Goal: Task Accomplishment & Management: Manage account settings

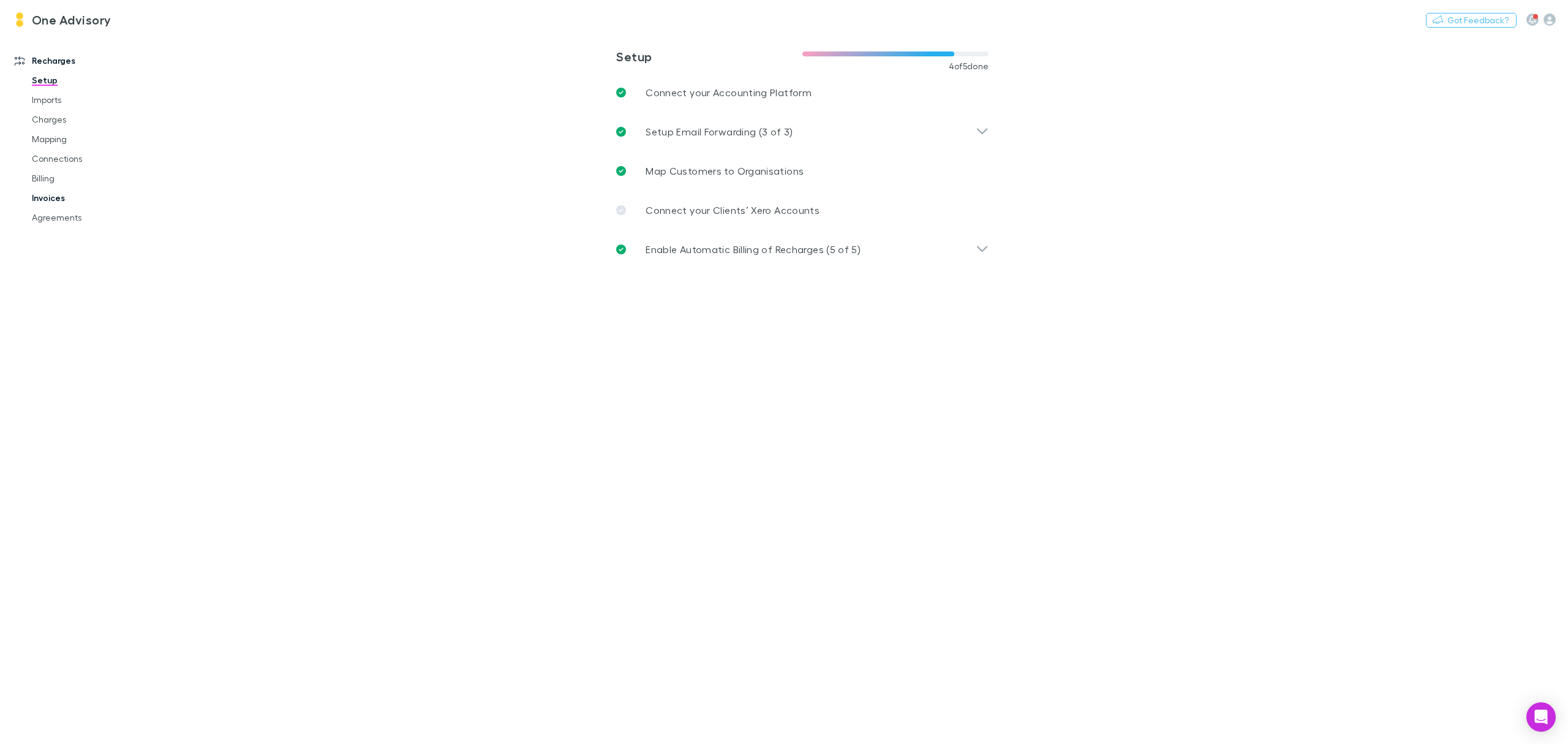
click at [38, 195] on link "Invoices" at bounding box center [96, 197] width 155 height 19
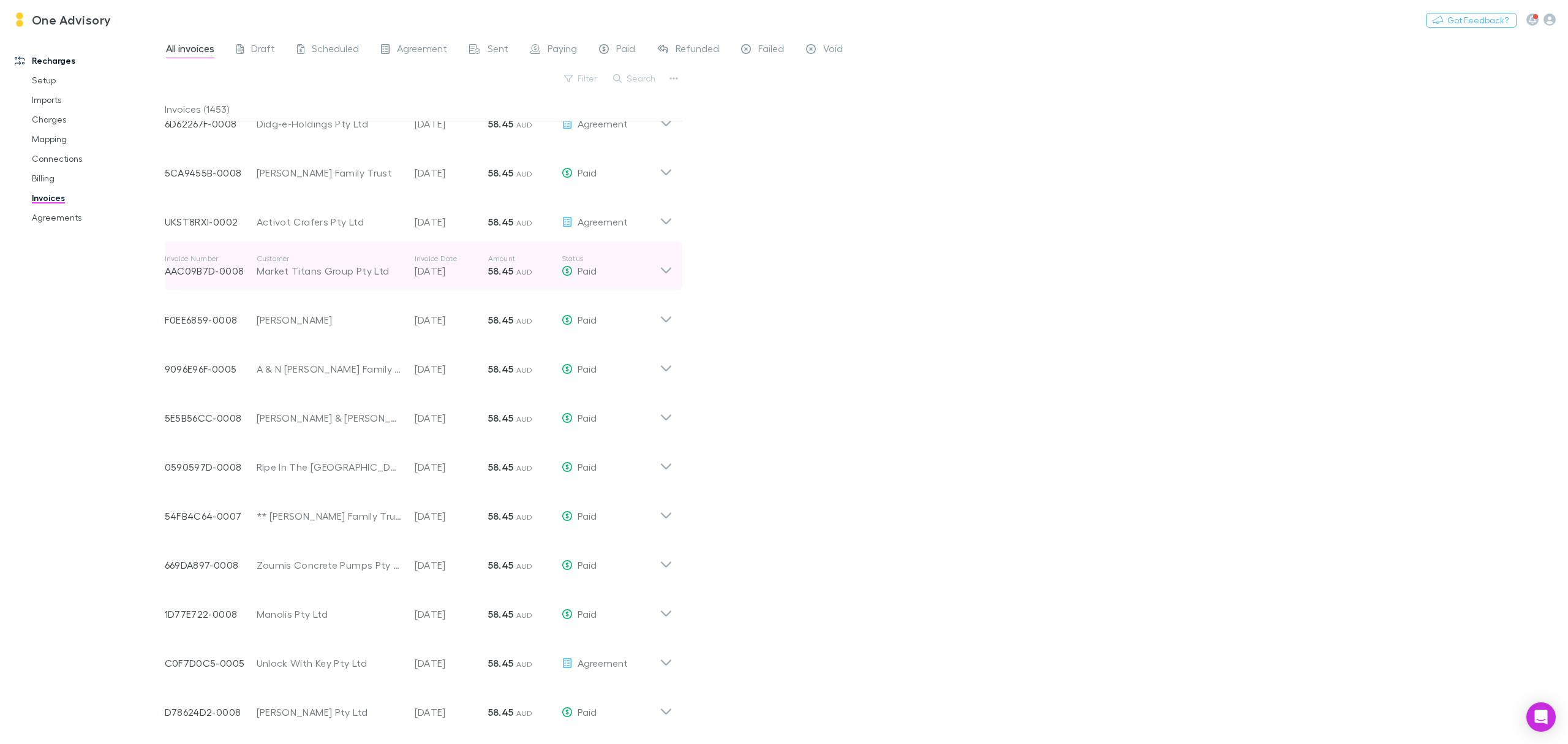
scroll to position [5287, 0]
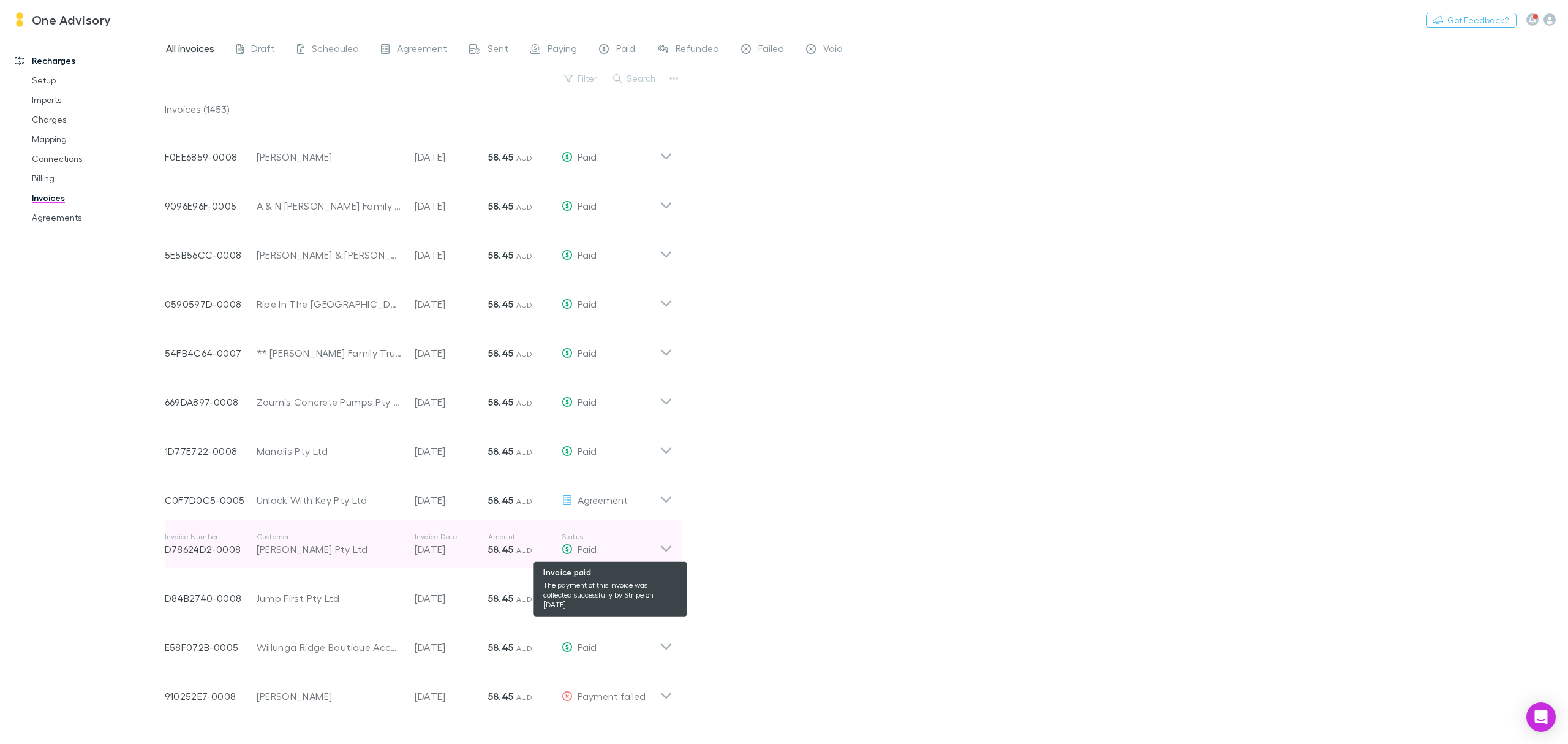
click at [658, 548] on div "Paid" at bounding box center [611, 549] width 98 height 15
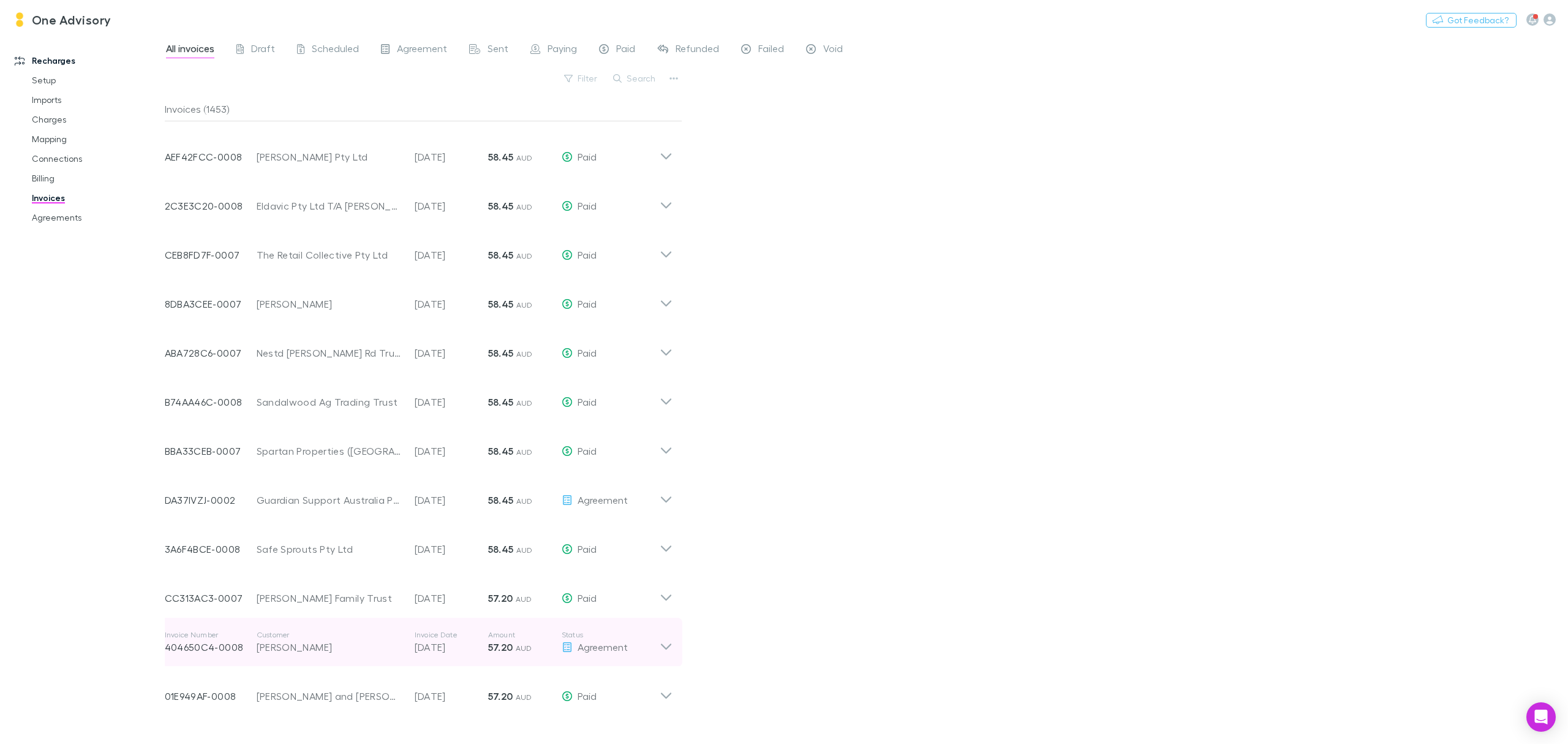
scroll to position [7246, 0]
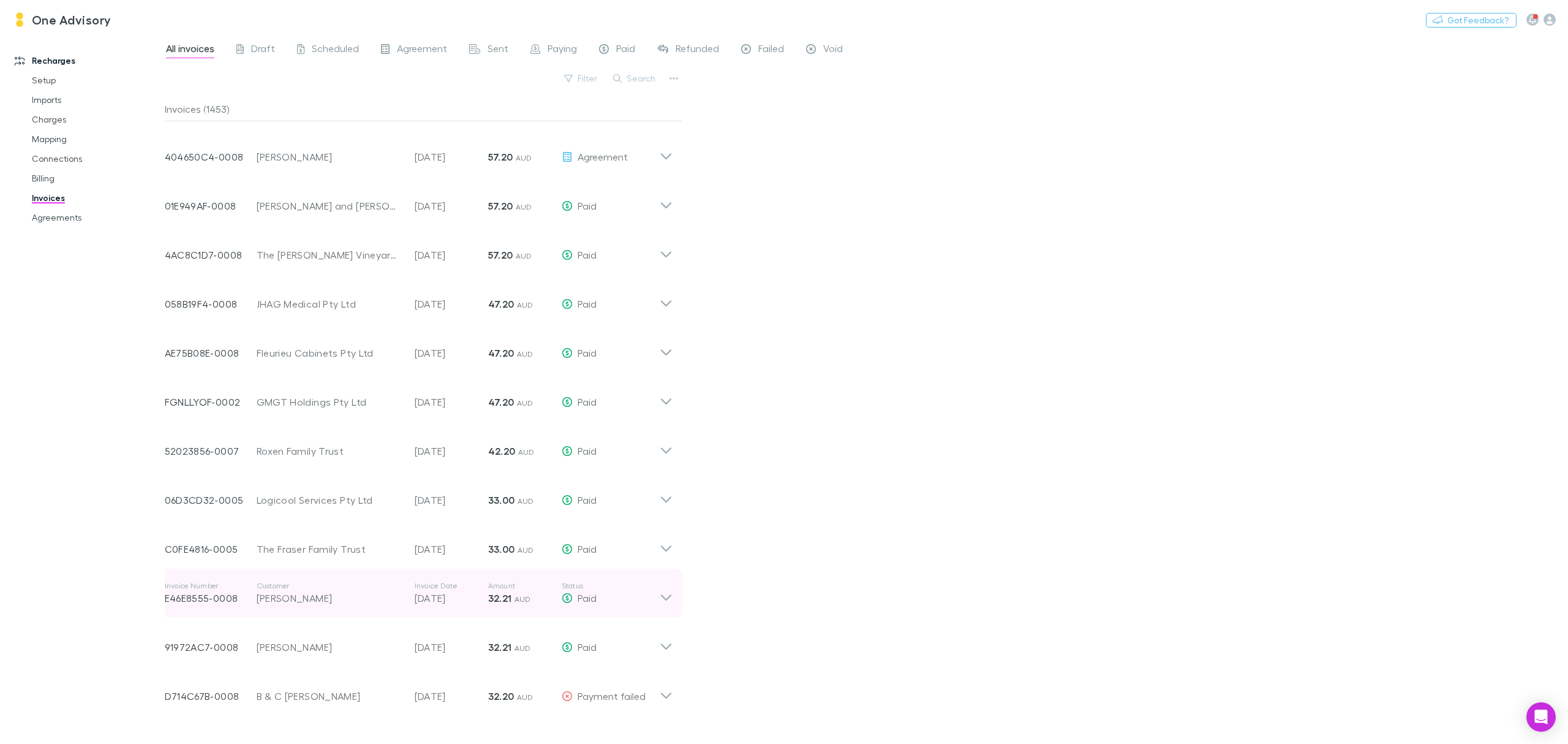
click at [672, 597] on icon at bounding box center [666, 593] width 13 height 24
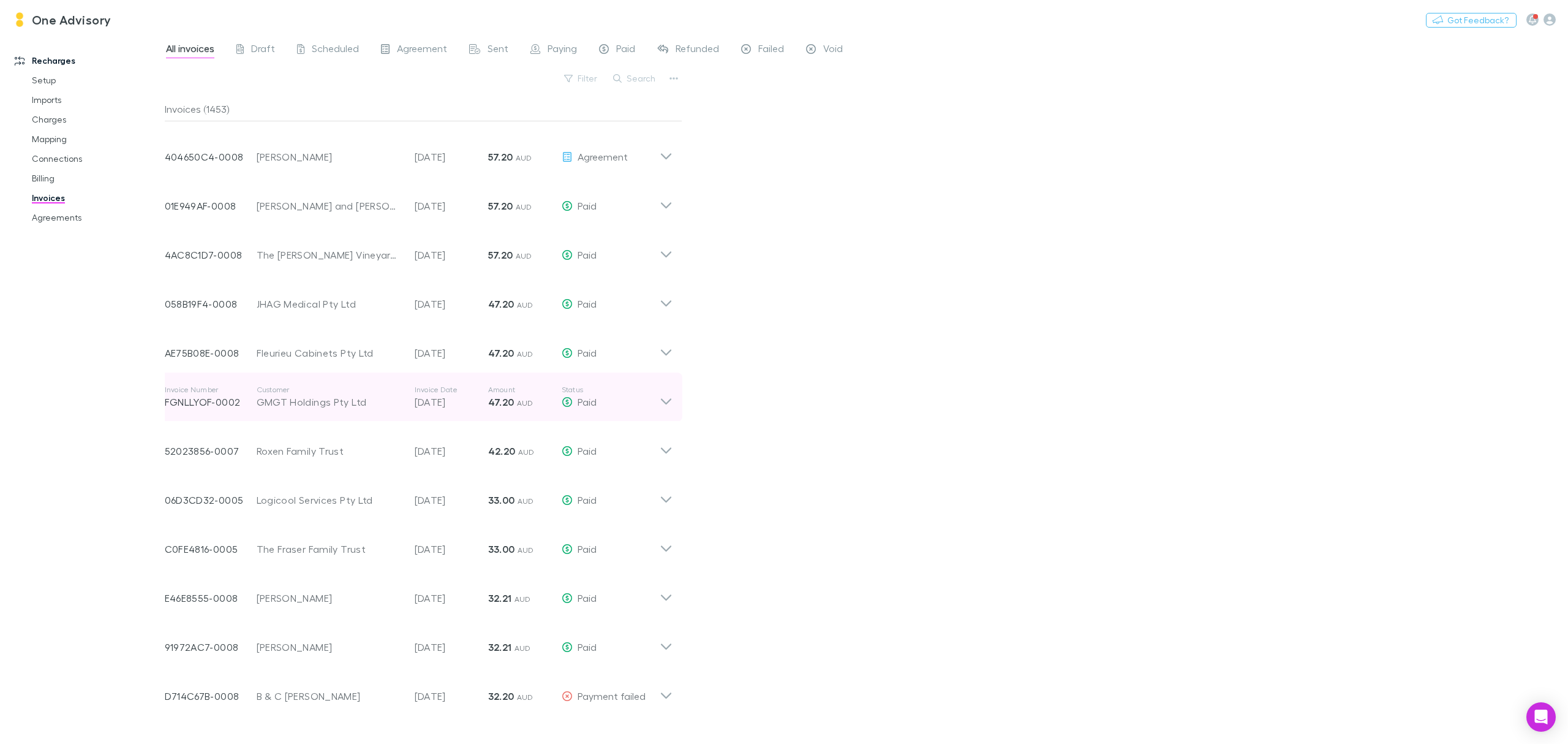
click at [672, 400] on icon at bounding box center [666, 397] width 13 height 24
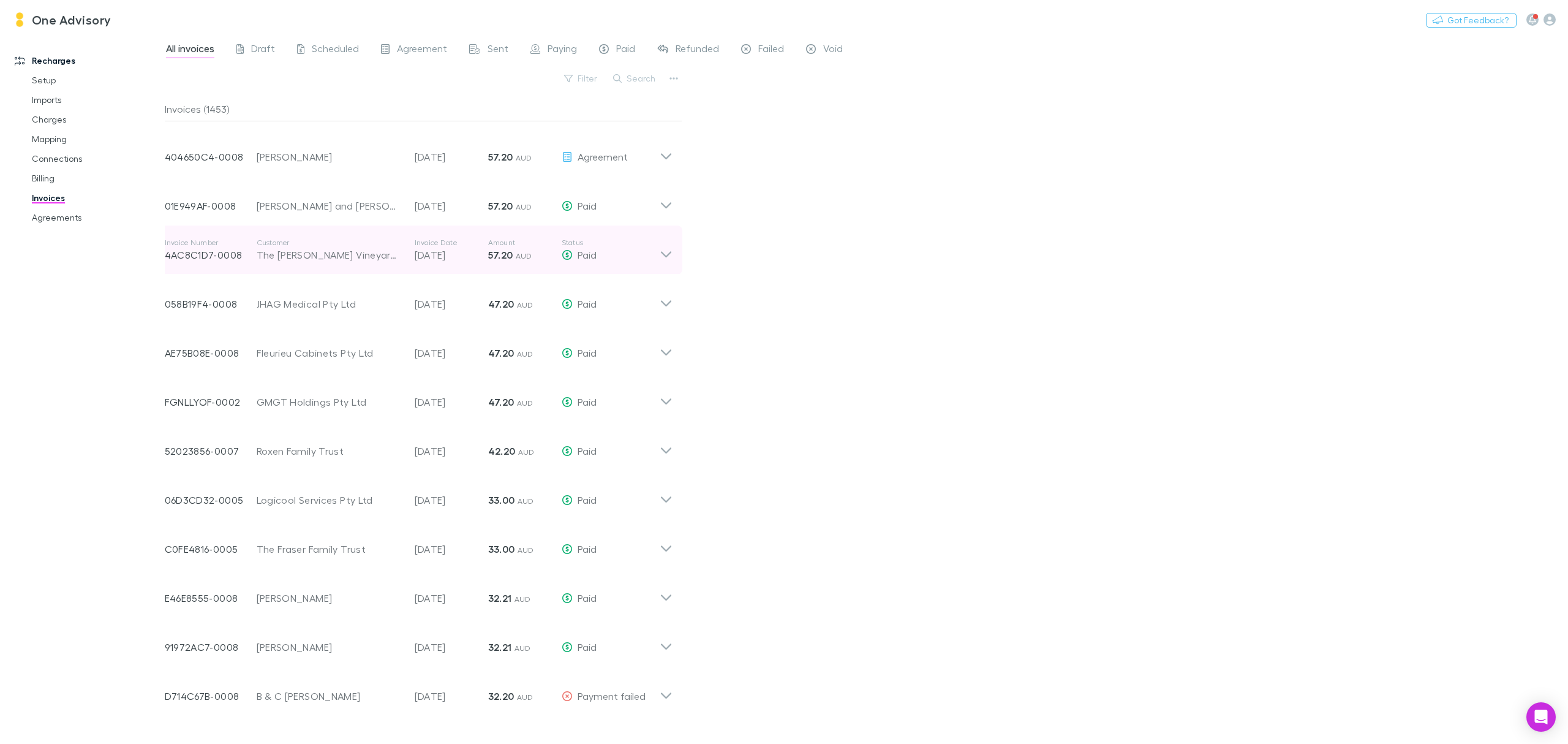
click at [672, 246] on icon at bounding box center [666, 250] width 13 height 24
click at [672, 246] on div "Invoice Number 4AC8C1D7-0008 Customer The [PERSON_NAME] Vineyard & Winery Joint…" at bounding box center [418, 249] width 527 height 49
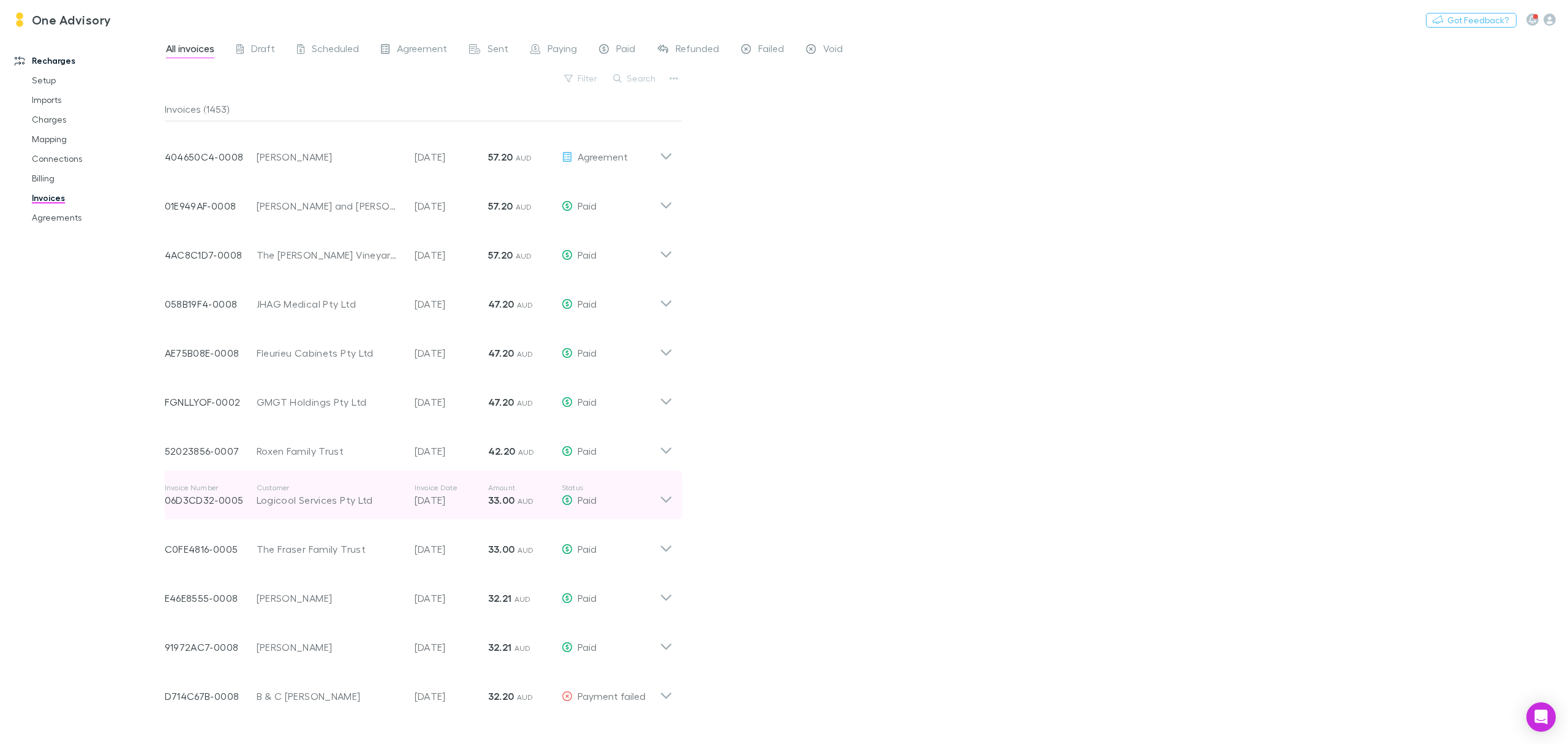
scroll to position [7165, 0]
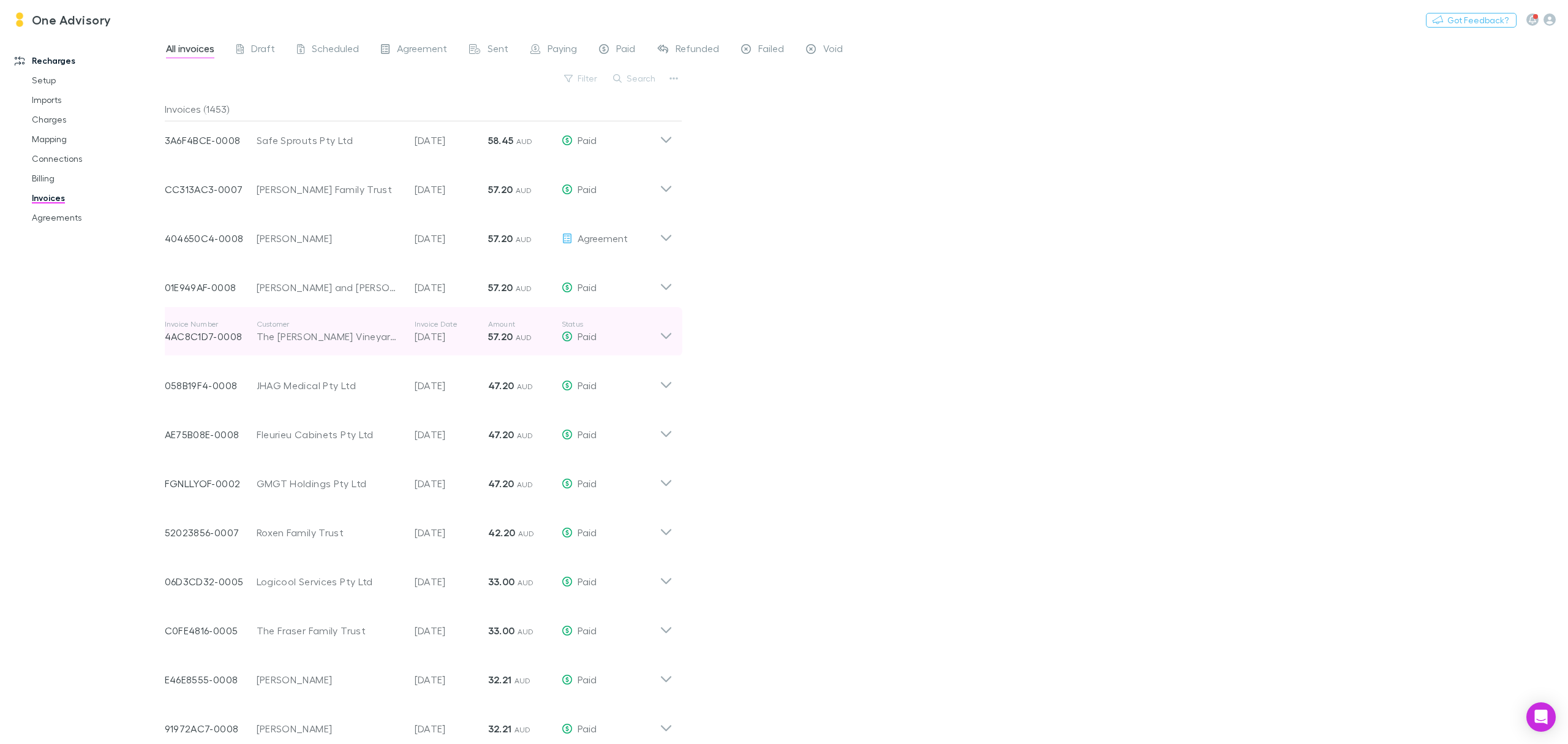
click at [667, 334] on icon at bounding box center [666, 331] width 13 height 24
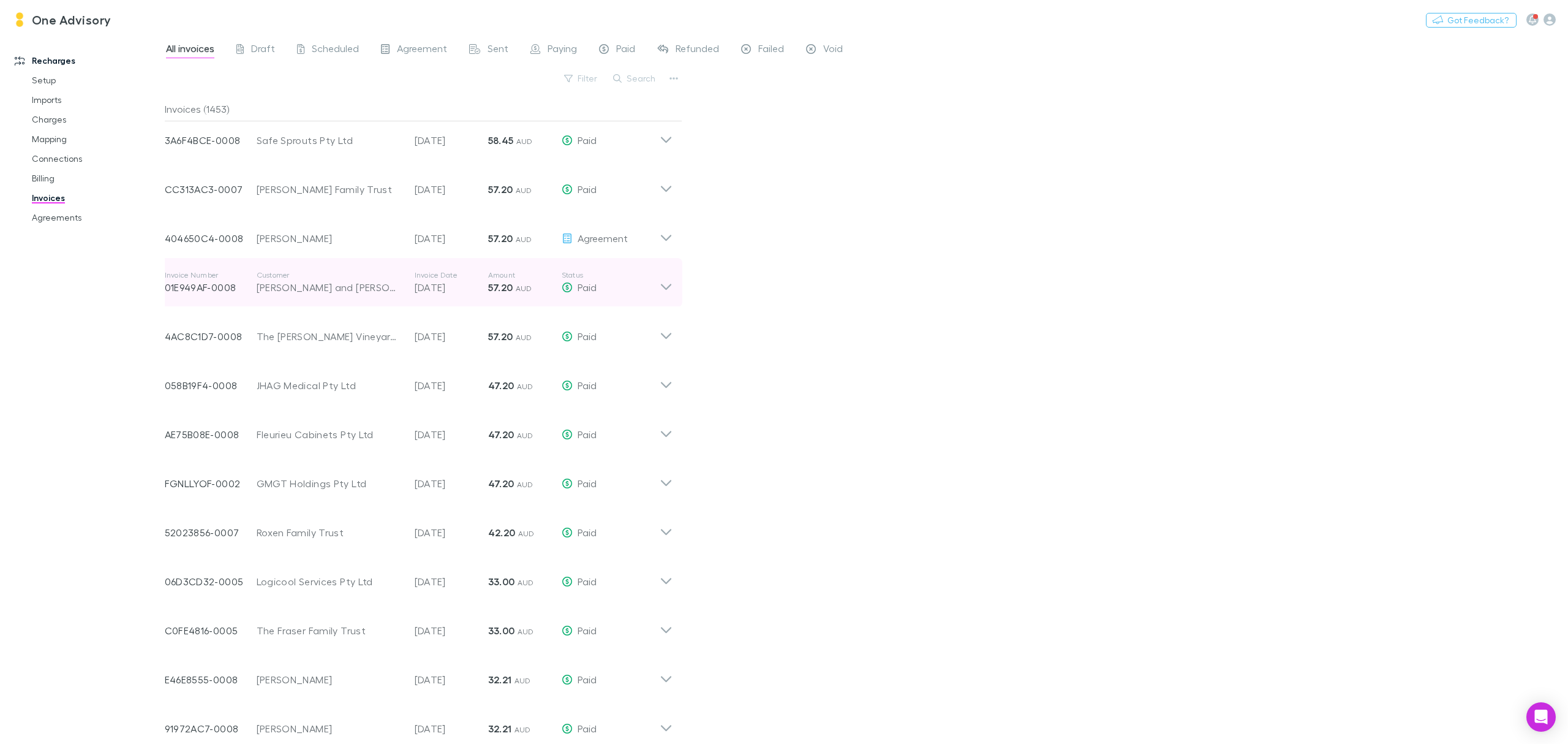
click at [655, 278] on p "Status" at bounding box center [611, 275] width 98 height 10
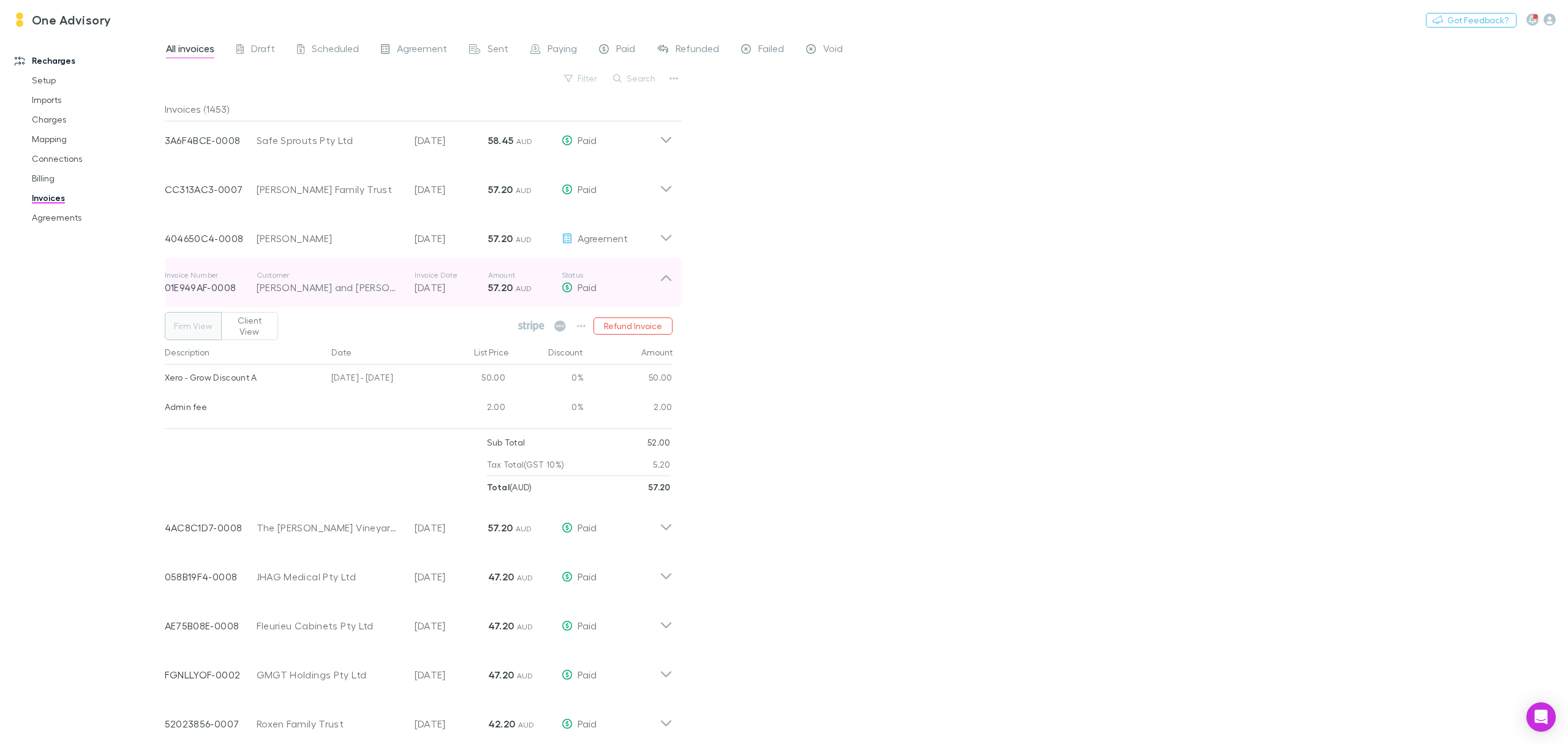
click at [655, 278] on p "Status" at bounding box center [611, 275] width 98 height 10
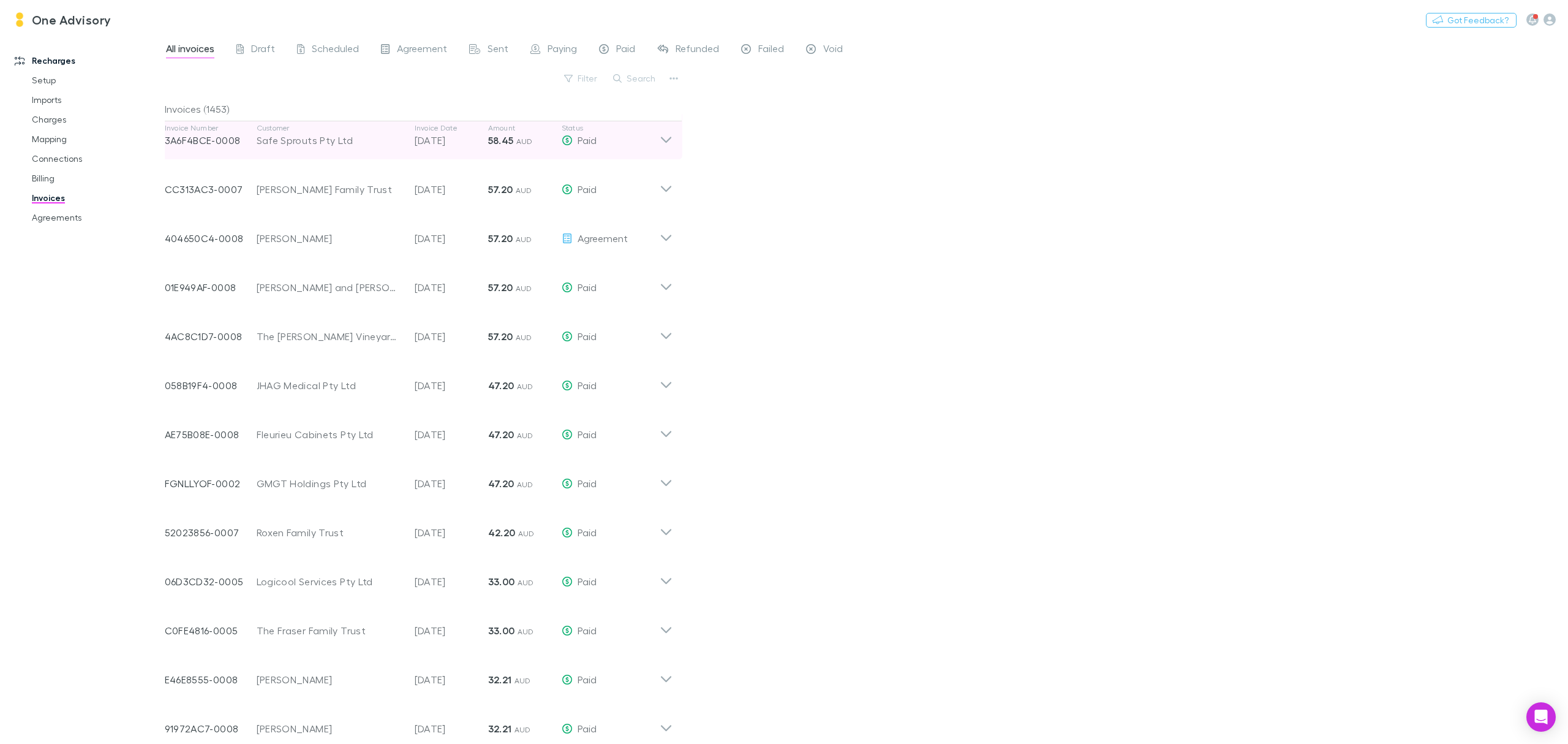
click at [667, 145] on icon at bounding box center [666, 135] width 13 height 24
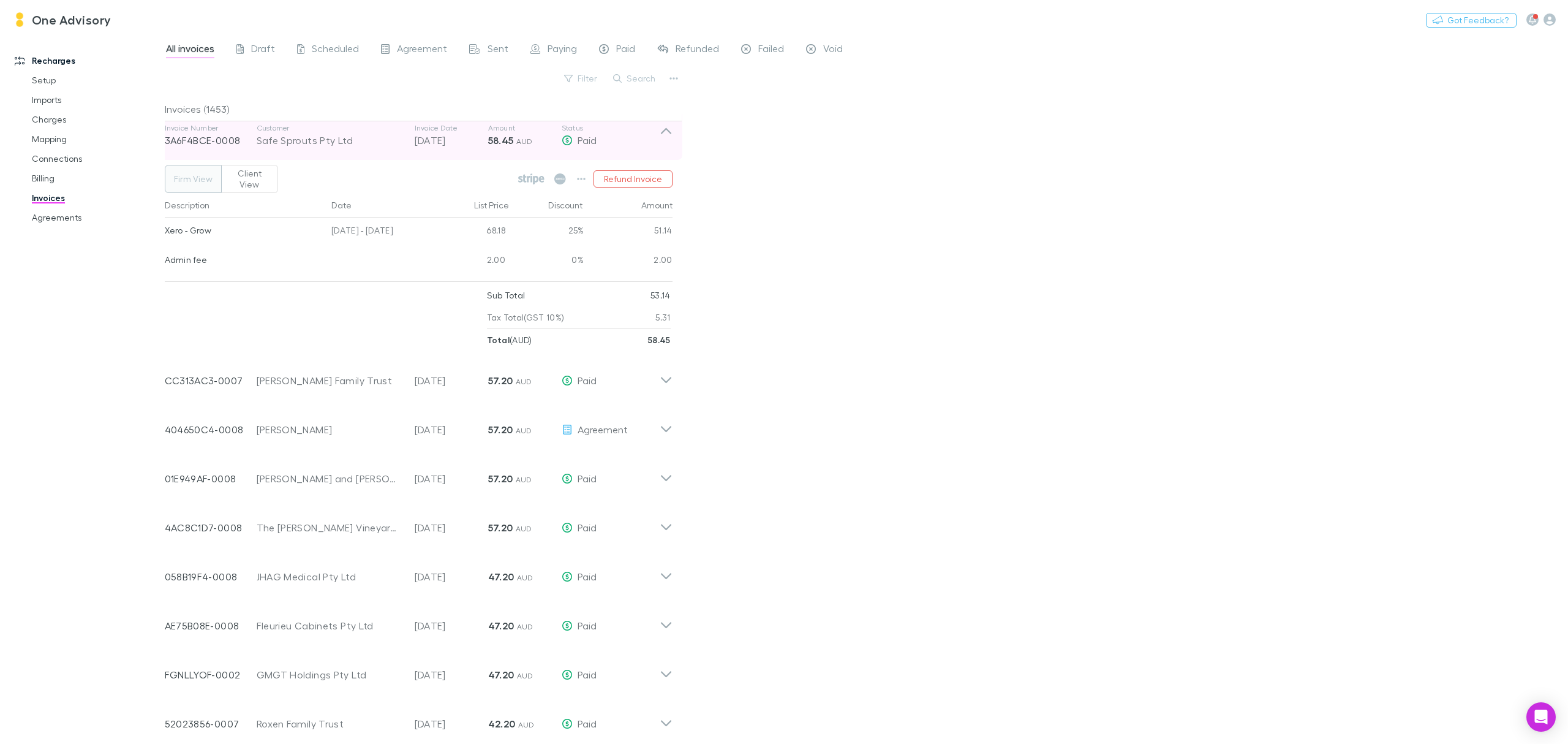
click at [667, 145] on icon at bounding box center [666, 135] width 13 height 24
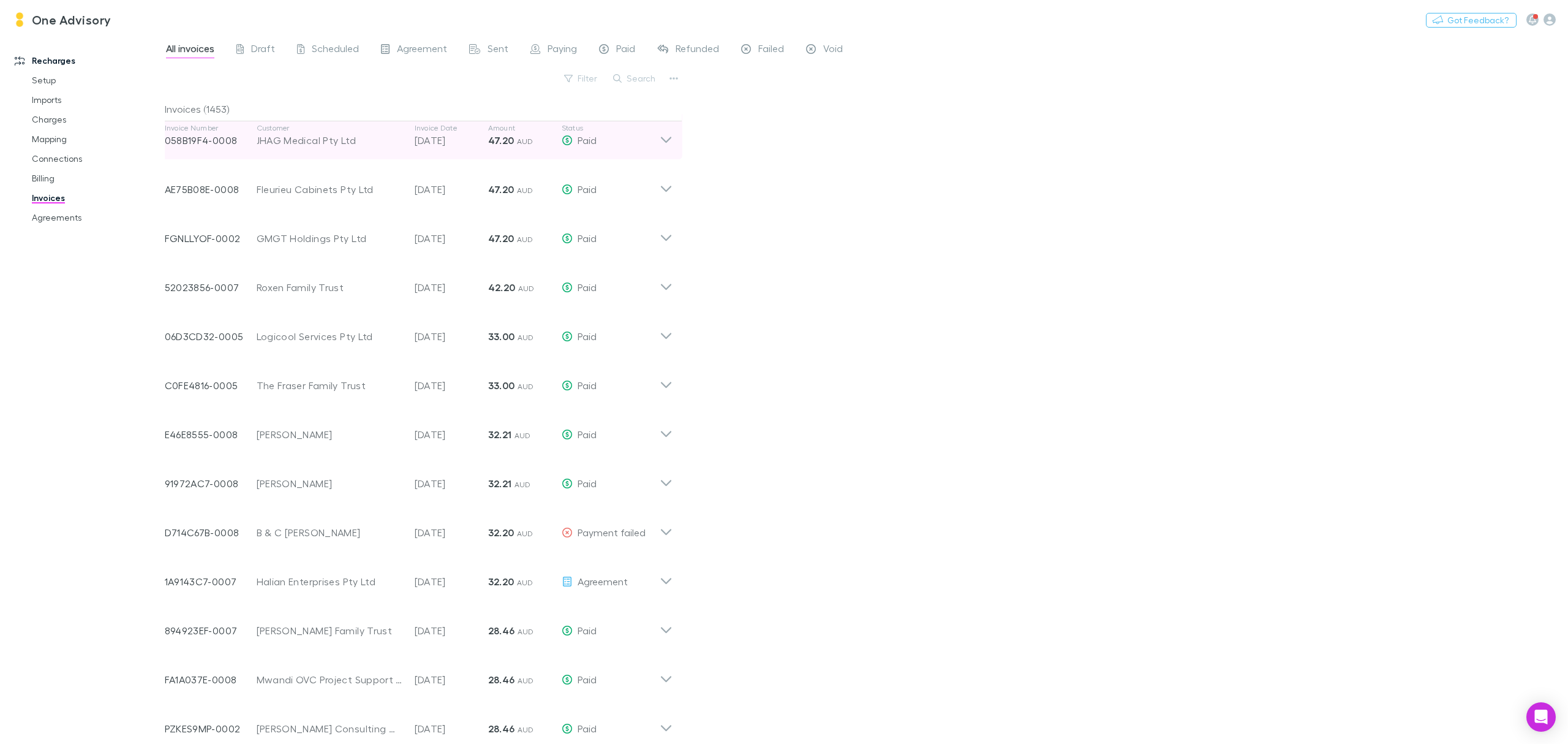
scroll to position [7492, 0]
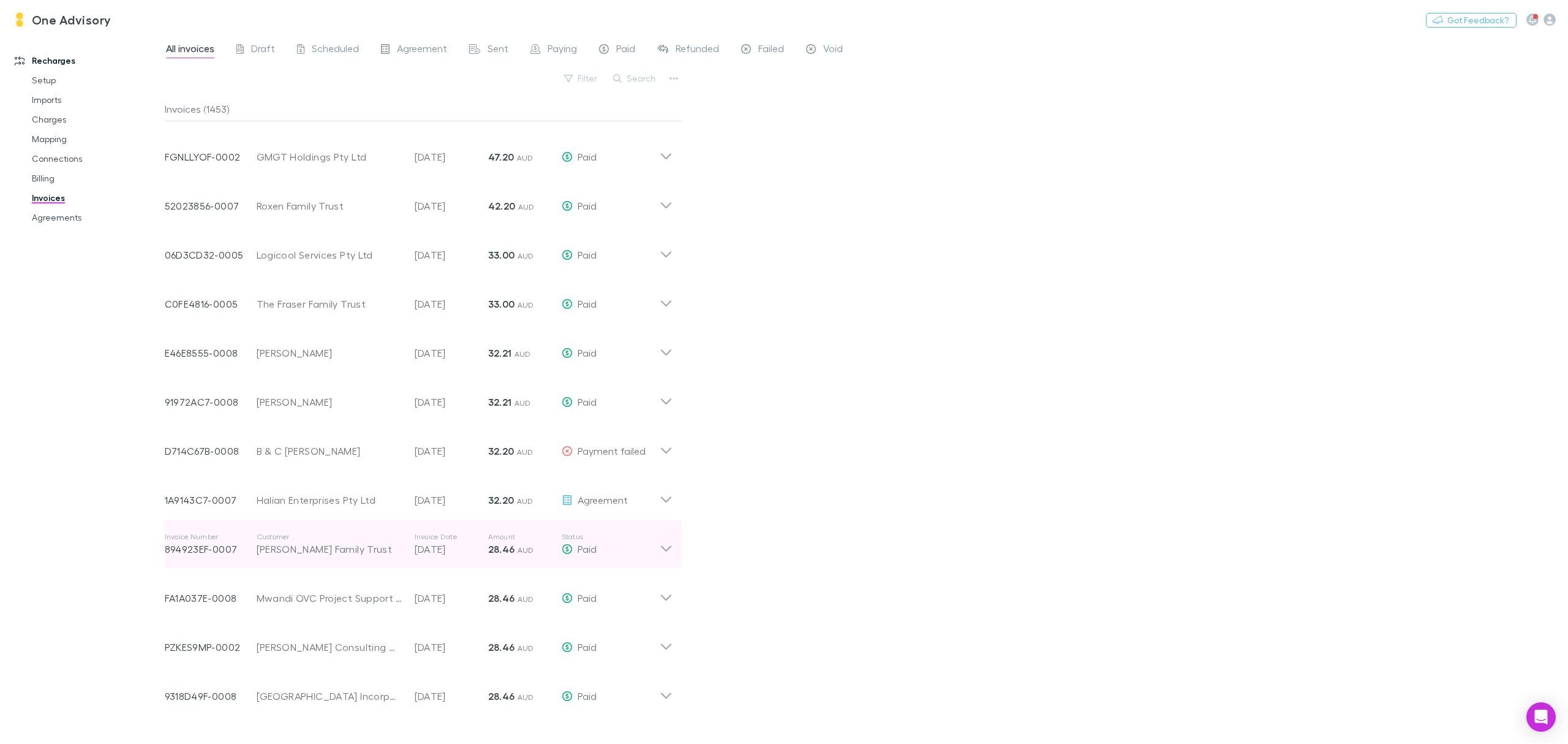
click at [650, 540] on p "Status" at bounding box center [611, 536] width 98 height 10
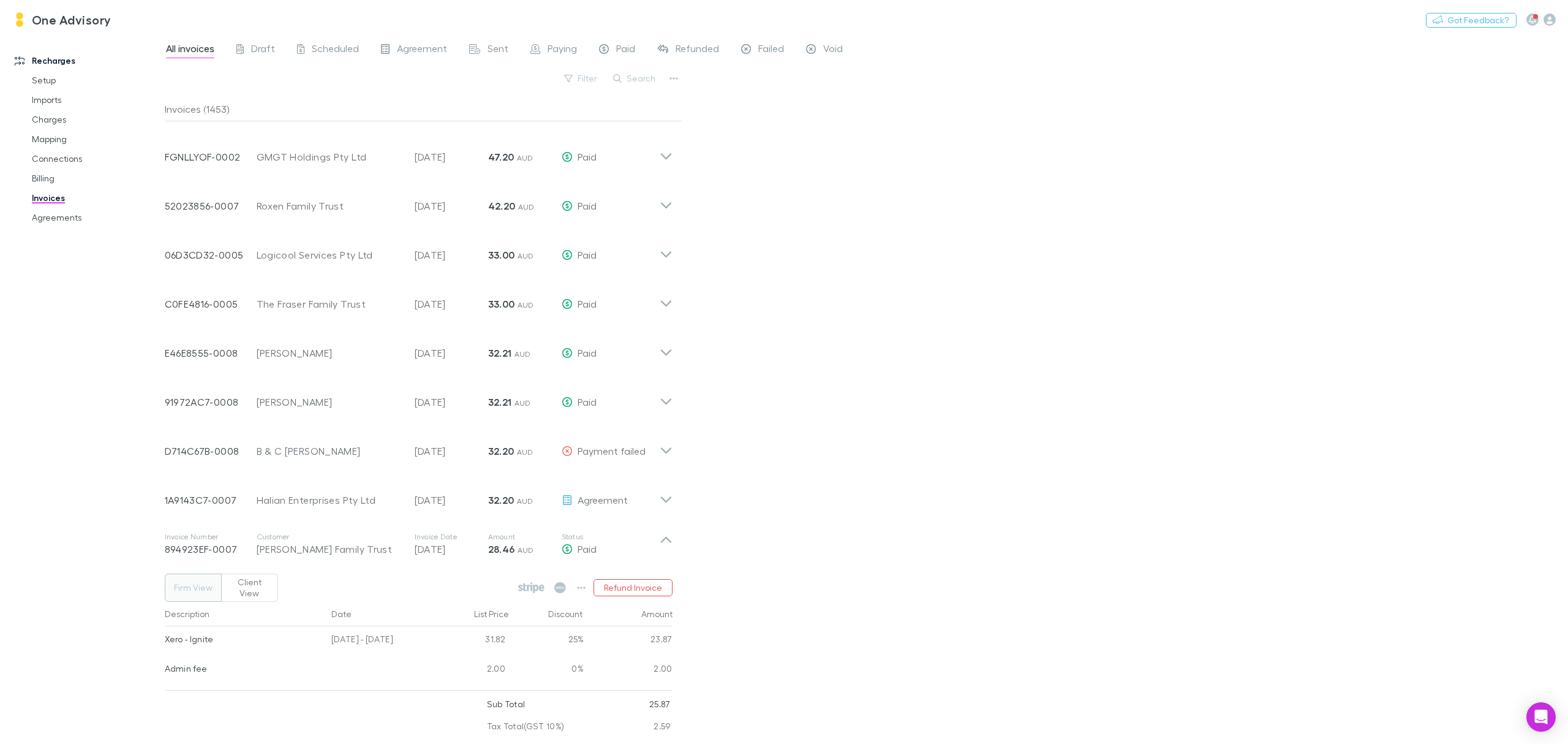
scroll to position [7573, 0]
